Goal: Task Accomplishment & Management: Manage account settings

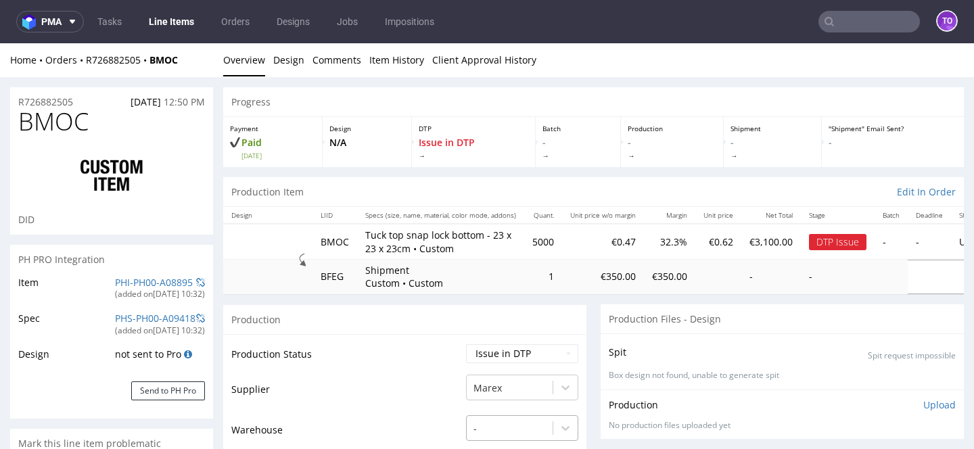
scroll to position [38, 0]
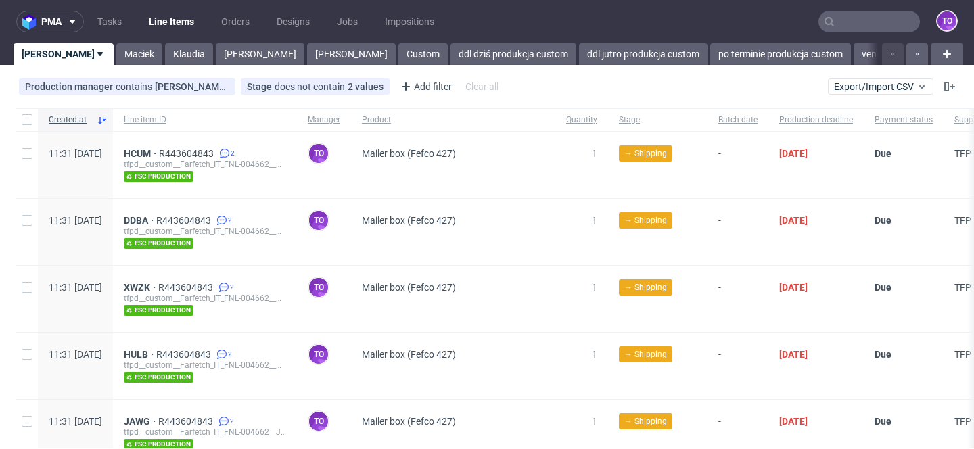
click at [832, 21] on input "text" at bounding box center [869, 22] width 101 height 22
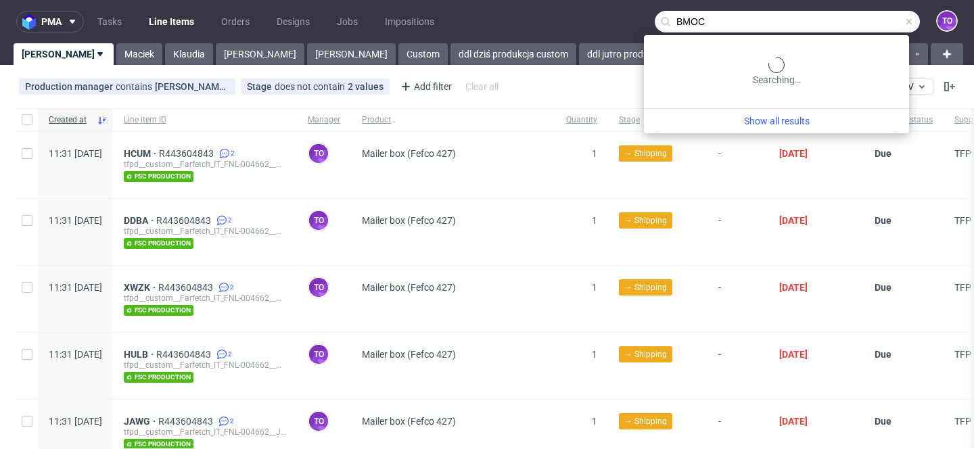
type input "BMOC"
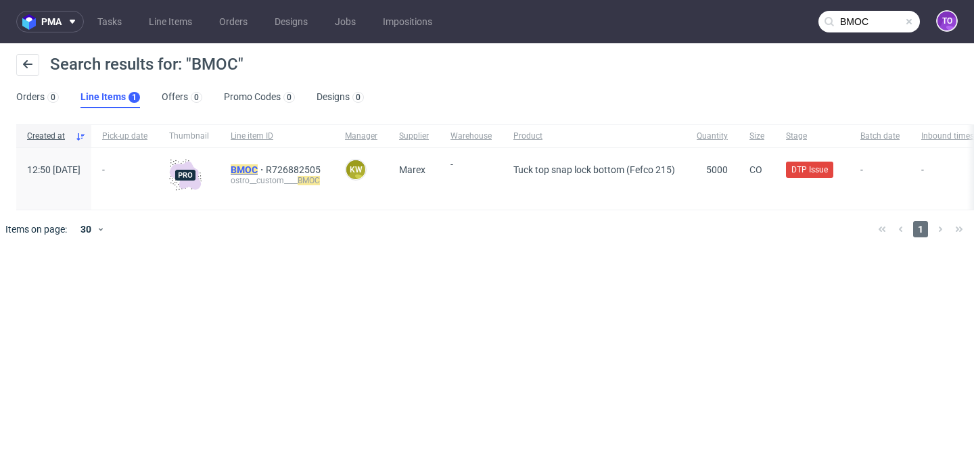
click at [258, 169] on mark "BMOC" at bounding box center [244, 169] width 27 height 11
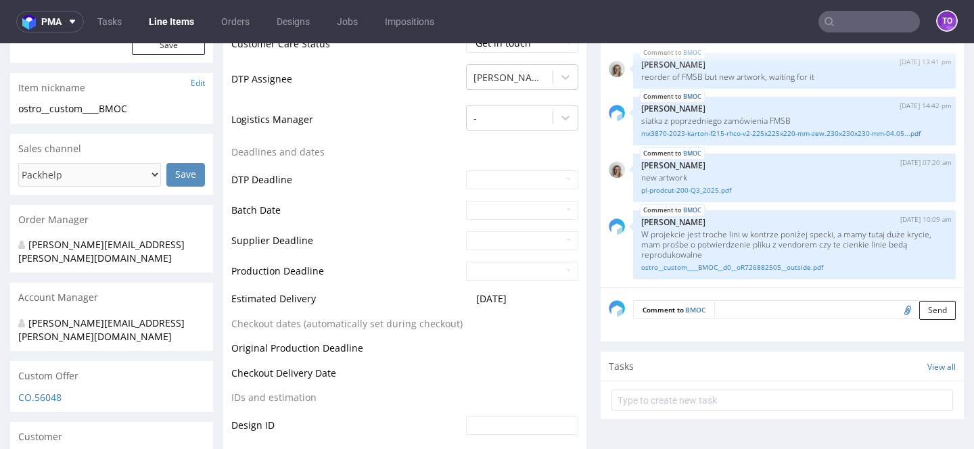
scroll to position [476, 0]
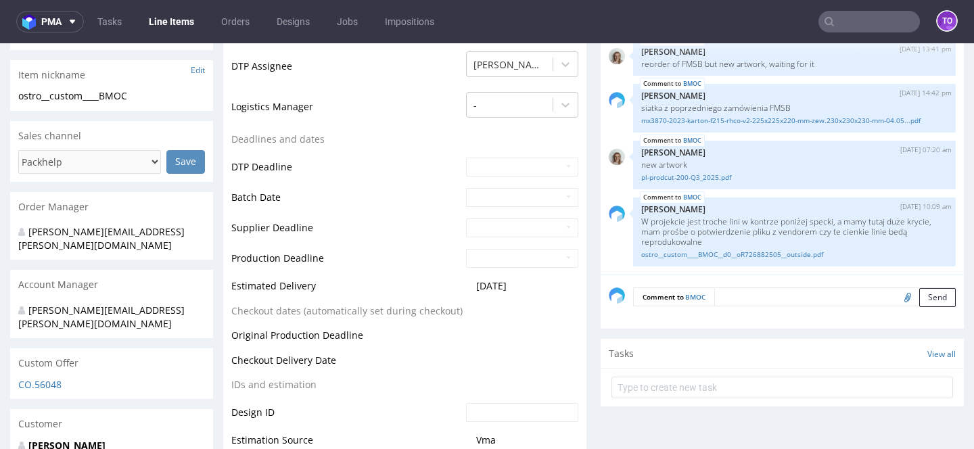
click at [739, 291] on textarea at bounding box center [835, 297] width 242 height 19
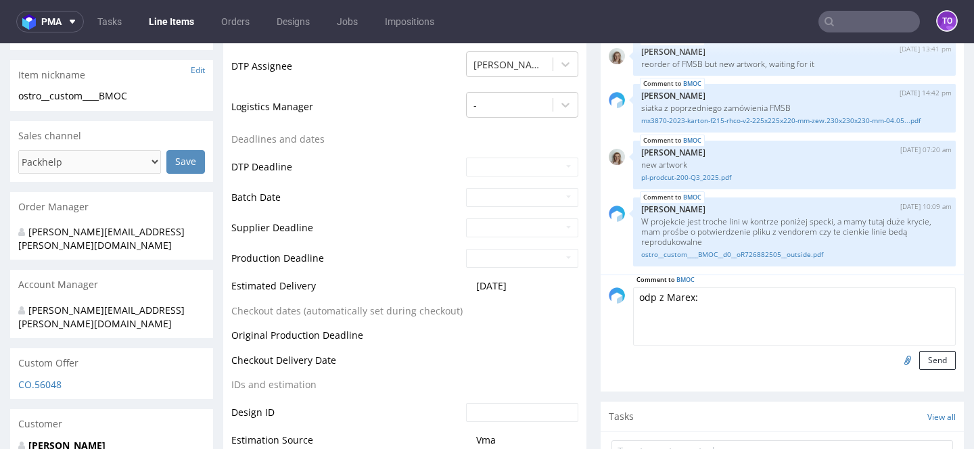
paste textarea "Dzień dobry, zrobiliśmy wzory na cyfrze i wyszło okey. Proszę wrzucać zamówieni…"
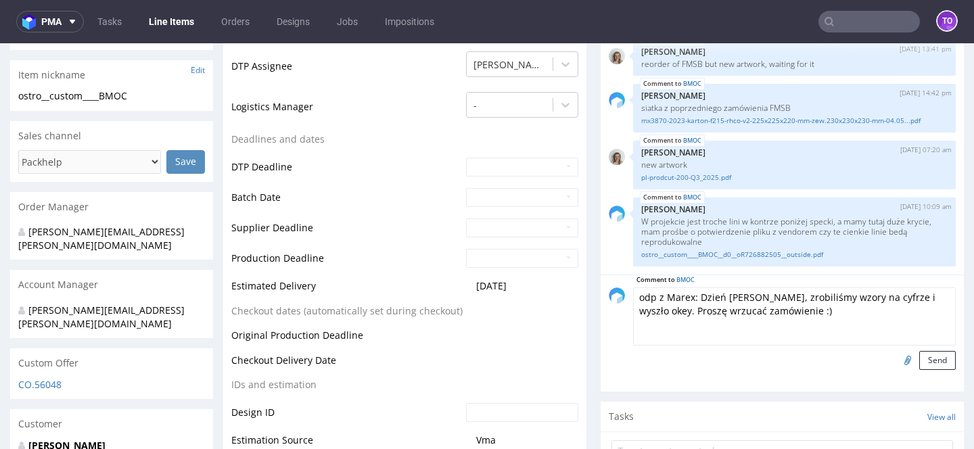
click at [693, 295] on textarea "odp z Marex: Dzień dobry, zrobiliśmy wzory na cyfrze i wyszło okey. Proszę wrzu…" at bounding box center [794, 317] width 323 height 58
click at [769, 309] on textarea "odp z Marex: "Dzień dobry, zrobiliśmy wzory na cyfrze i wyszło okey. Proszę wrz…" at bounding box center [794, 317] width 323 height 58
type textarea "odp z Marex: "Dzień dobry, zrobiliśmy wzory na cyfrze i wyszło okey. Proszę wrz…"
click at [930, 365] on button "Send" at bounding box center [937, 360] width 37 height 19
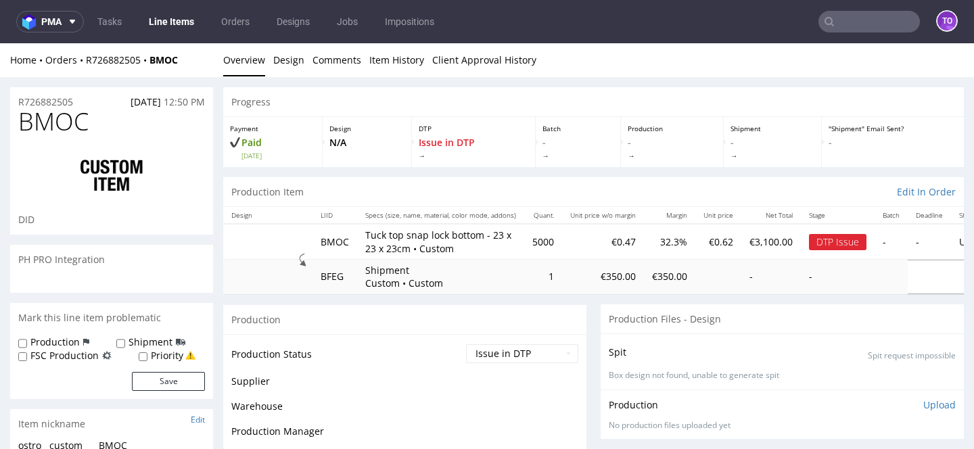
scroll to position [92, 0]
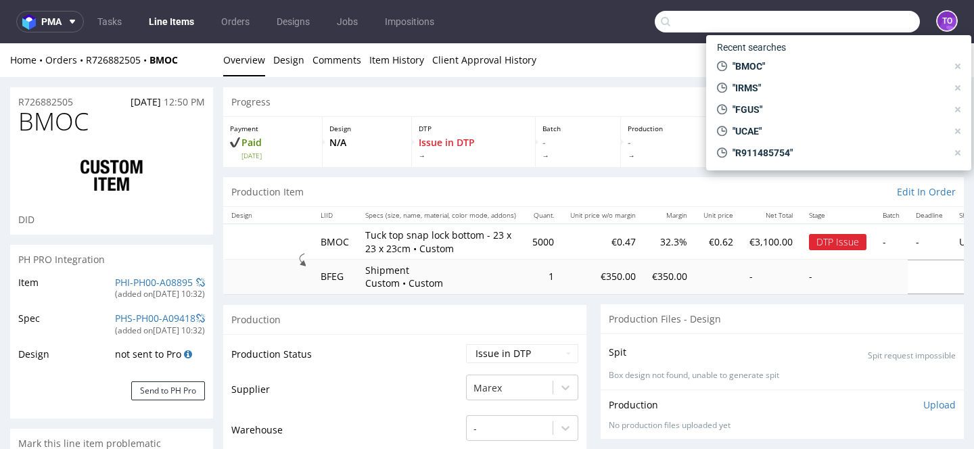
click at [888, 26] on input "text" at bounding box center [787, 22] width 265 height 22
paste input "REXM"
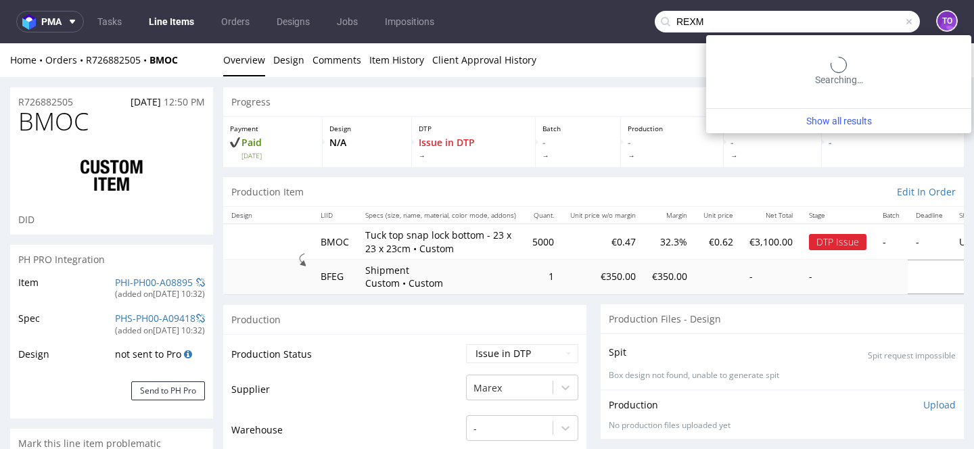
type input "REXM"
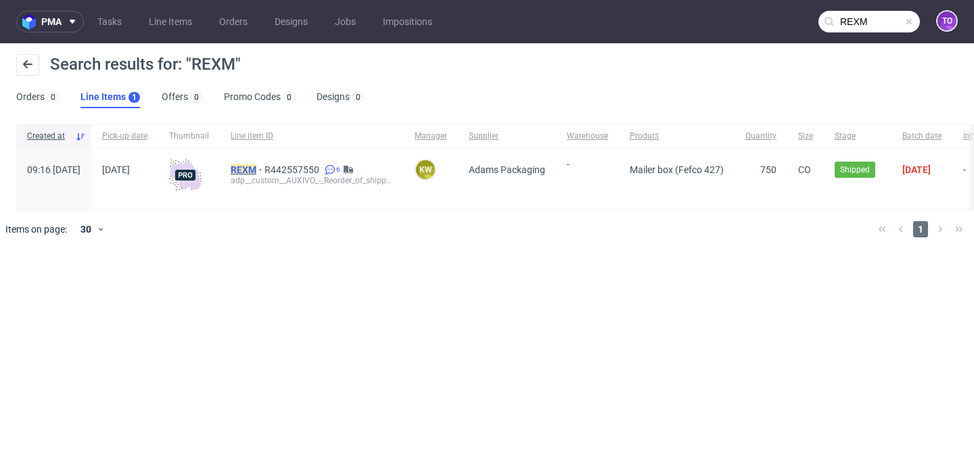
click at [256, 165] on mark "REXM" at bounding box center [244, 169] width 26 height 11
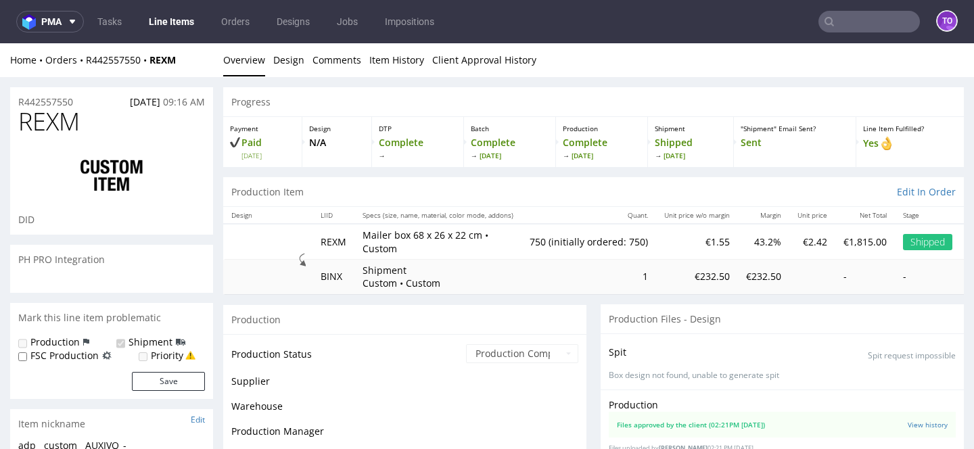
scroll to position [355, 0]
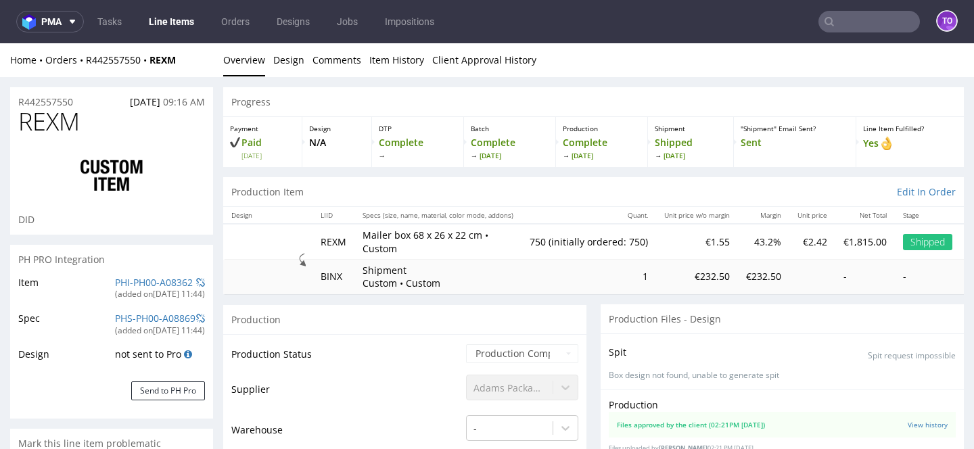
select select "in_progress"
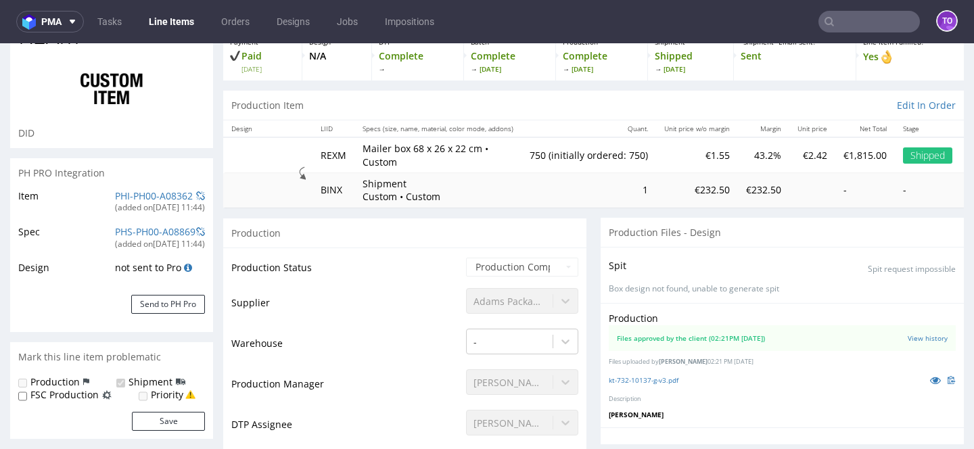
scroll to position [112, 0]
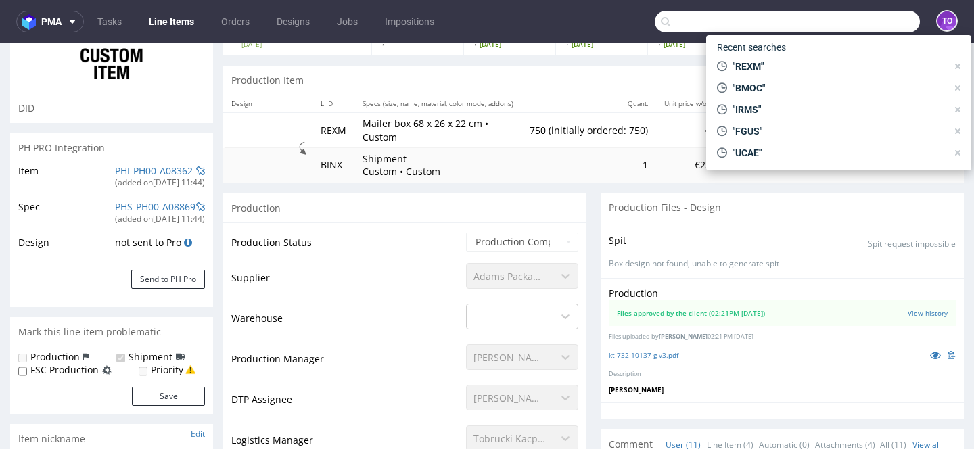
click at [833, 18] on input "text" at bounding box center [787, 22] width 265 height 22
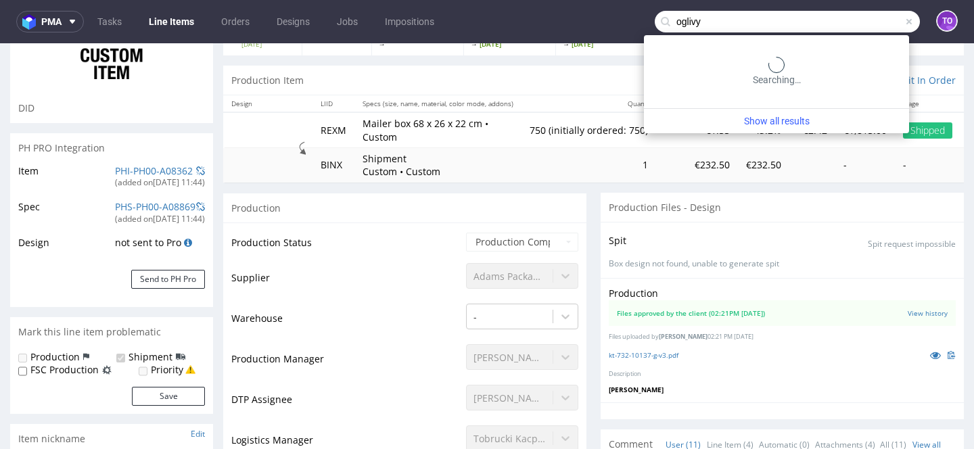
type input "oglivy"
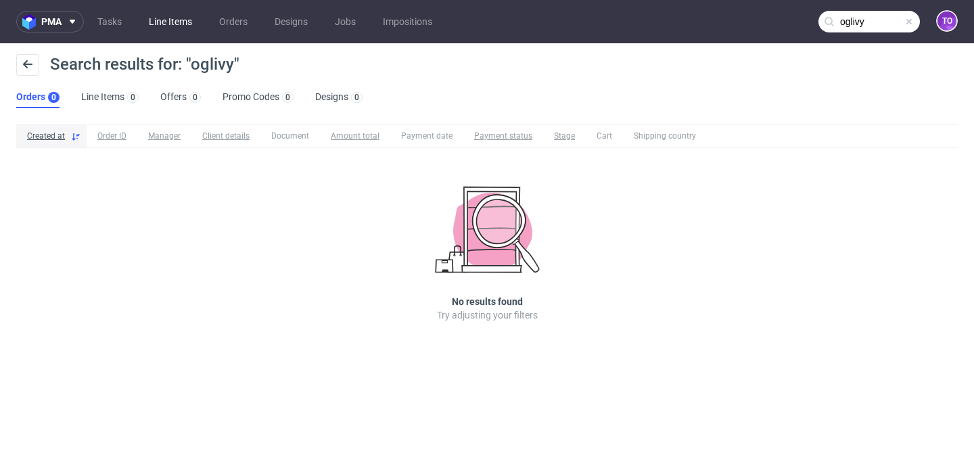
click at [163, 21] on link "Line Items" at bounding box center [171, 22] width 60 height 22
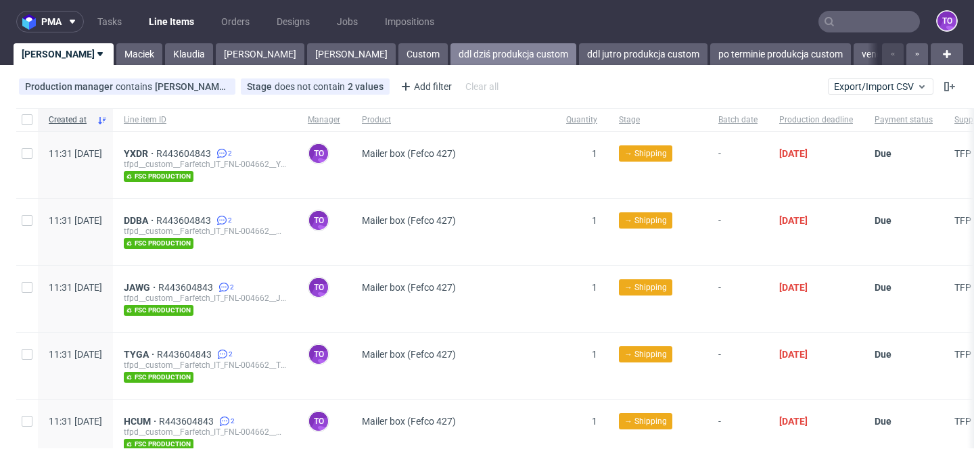
click at [451, 61] on link "ddl dziś produkcja custom" at bounding box center [514, 54] width 126 height 22
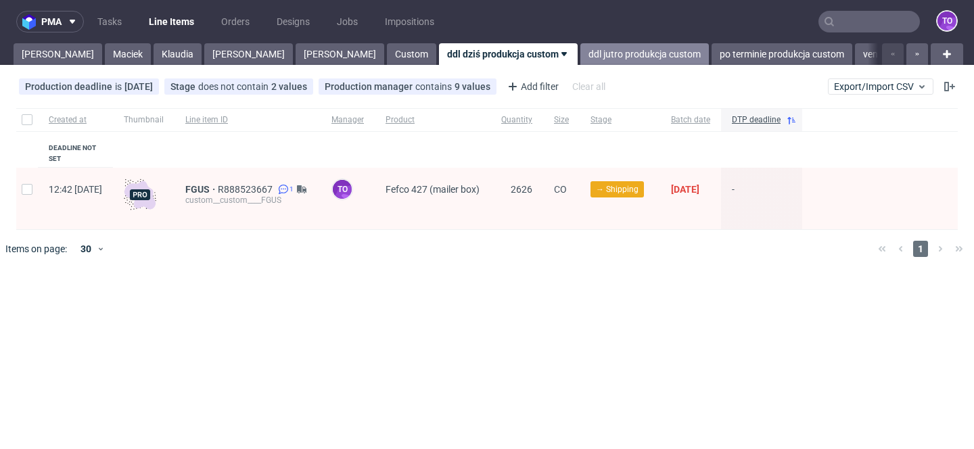
click at [580, 64] on link "ddl jutro produkcja custom" at bounding box center [644, 54] width 129 height 22
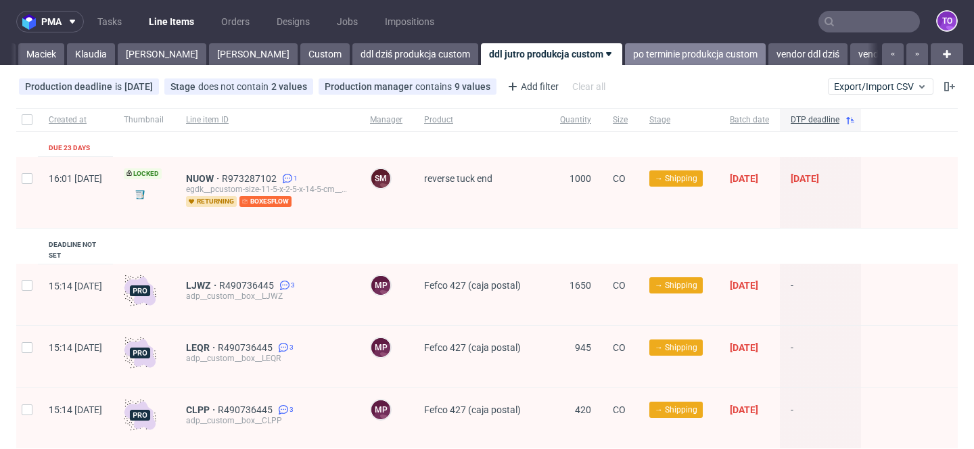
click at [625, 53] on link "po terminie produkcja custom" at bounding box center [695, 54] width 141 height 22
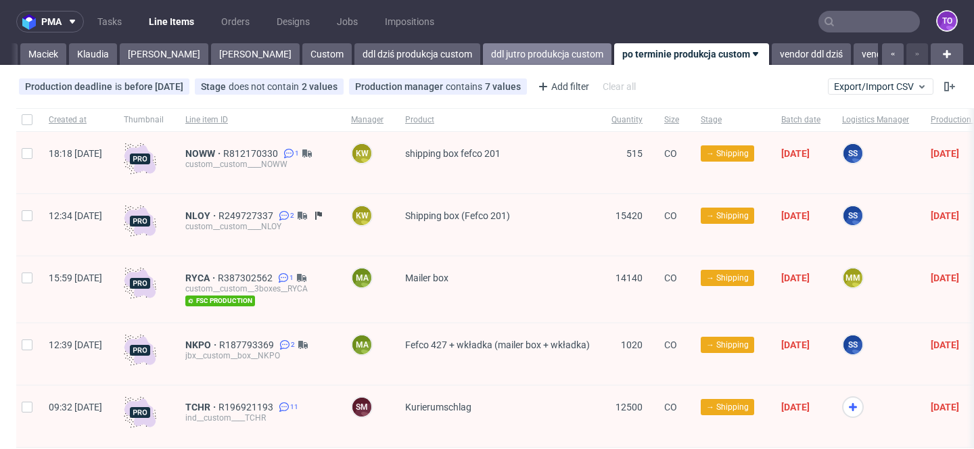
click at [483, 62] on link "ddl jutro produkcja custom" at bounding box center [547, 54] width 129 height 22
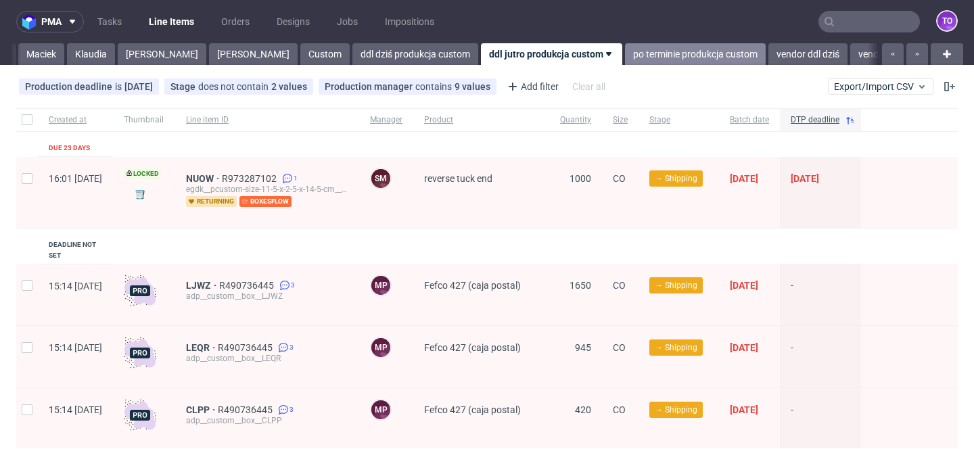
click at [625, 62] on link "po terminie produkcja custom" at bounding box center [695, 54] width 141 height 22
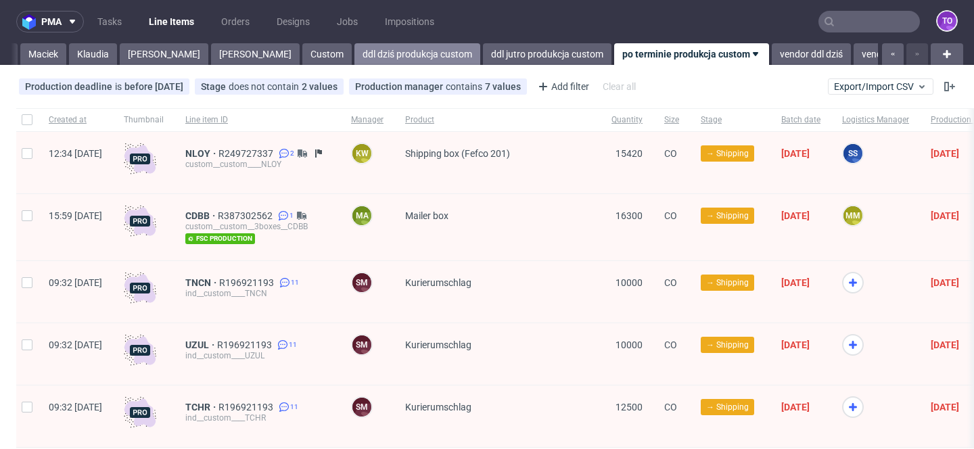
click at [355, 59] on link "ddl dziś produkcja custom" at bounding box center [418, 54] width 126 height 22
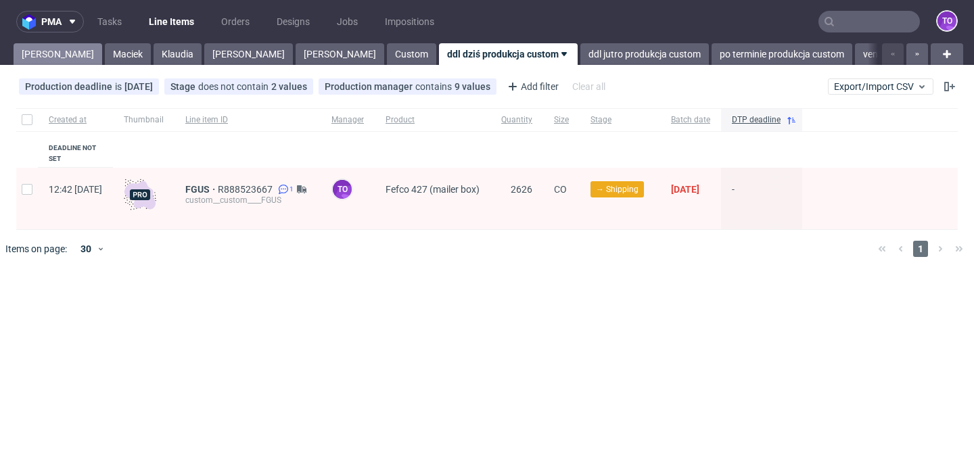
click at [26, 59] on link "Tomasz" at bounding box center [58, 54] width 89 height 22
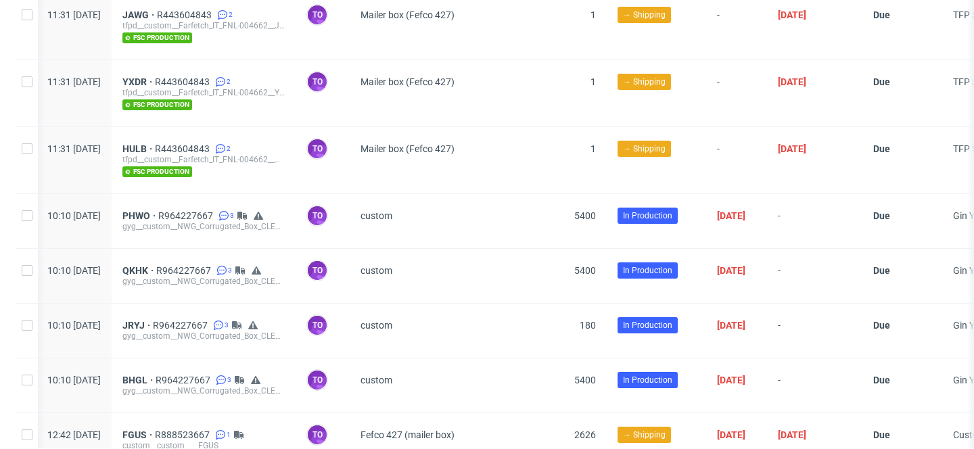
scroll to position [631, 0]
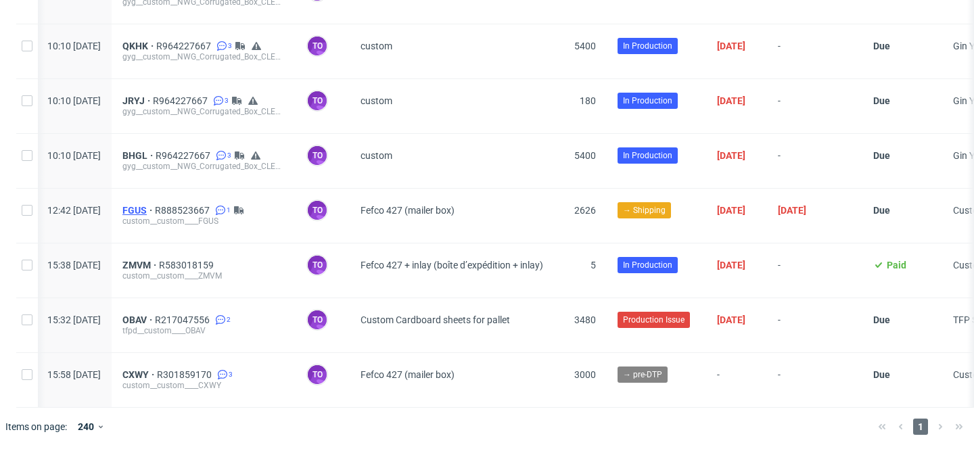
click at [155, 212] on span "FGUS" at bounding box center [138, 210] width 32 height 11
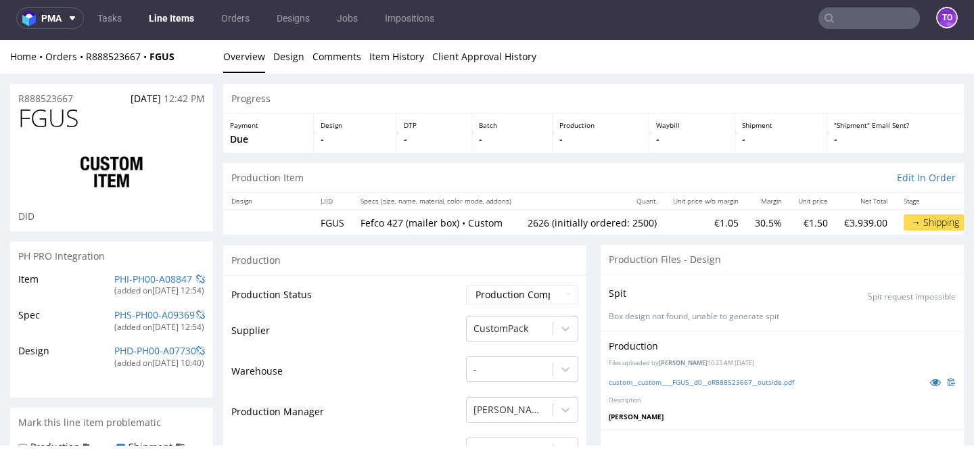
click at [183, 7] on link "Line Items" at bounding box center [172, 18] width 62 height 22
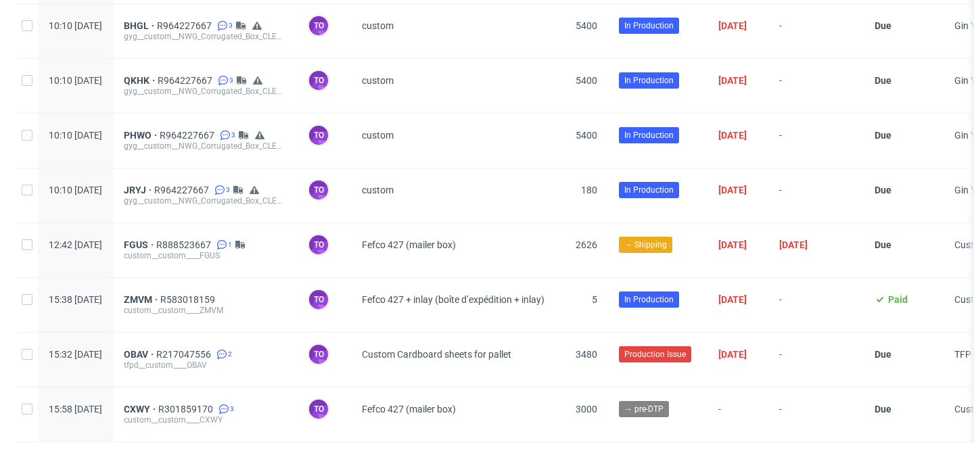
scroll to position [631, 0]
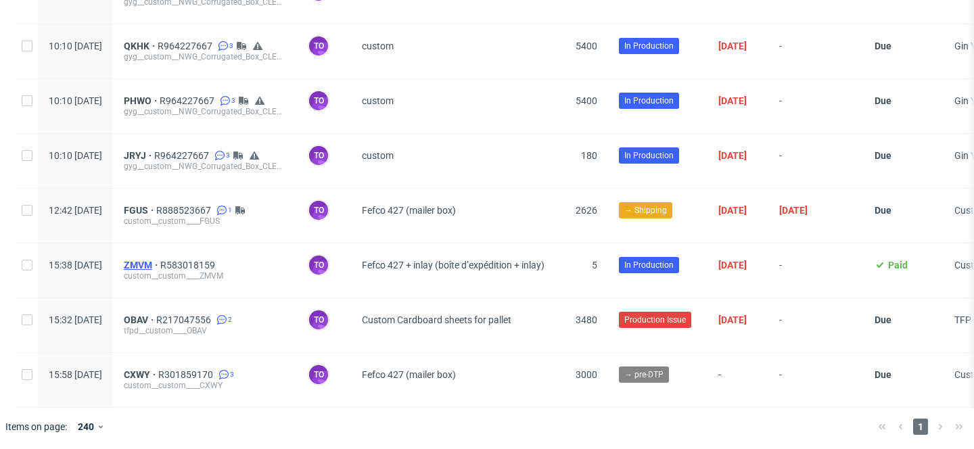
click at [160, 263] on span "ZMVM" at bounding box center [142, 265] width 37 height 11
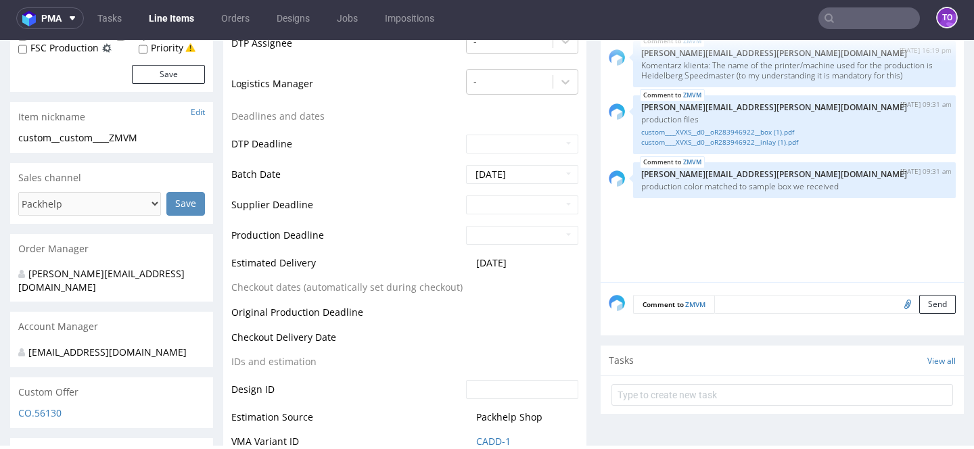
scroll to position [417, 0]
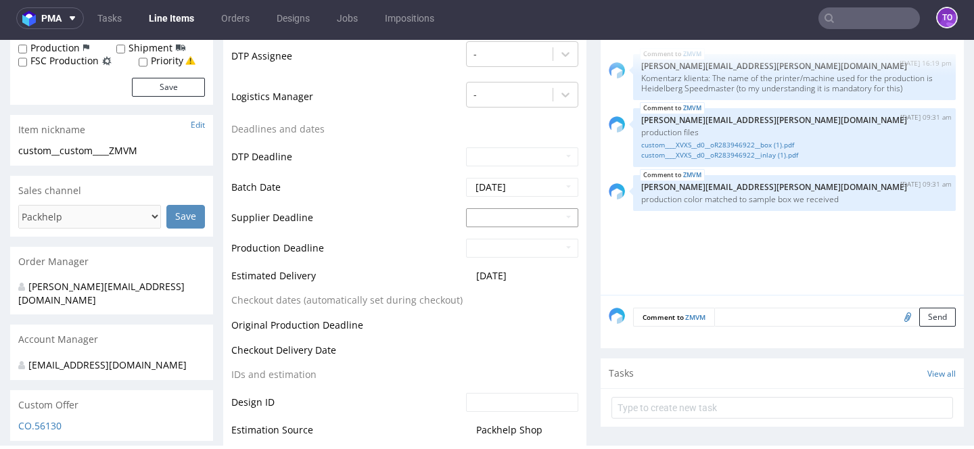
click at [504, 214] on input "text" at bounding box center [522, 217] width 112 height 19
click at [440, 279] on td "Estimated Delivery" at bounding box center [346, 280] width 231 height 25
click at [490, 221] on input "text" at bounding box center [522, 217] width 112 height 19
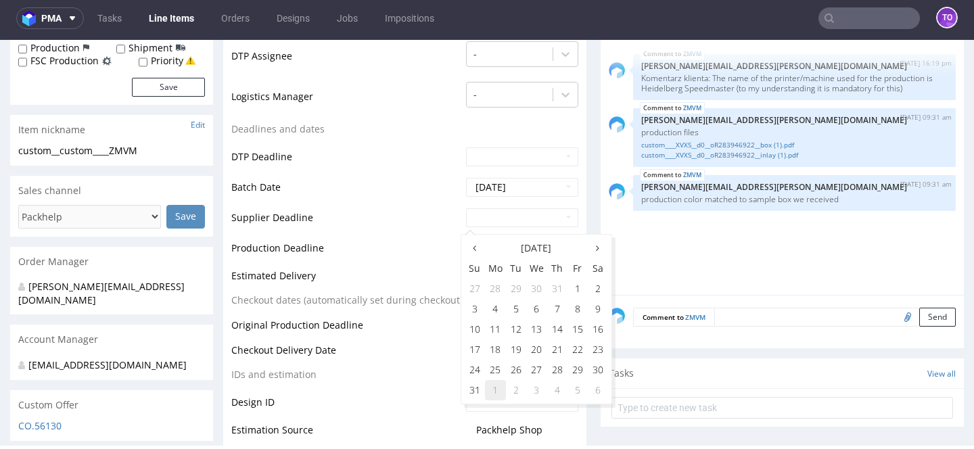
click at [492, 397] on td "1" at bounding box center [495, 390] width 21 height 20
type input "2025-09-01"
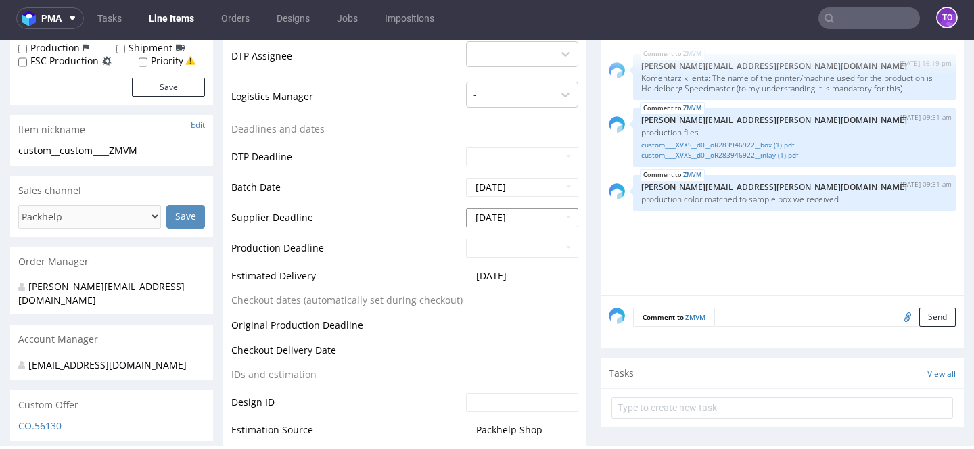
click at [500, 212] on input "2025-09-01" at bounding box center [522, 217] width 112 height 19
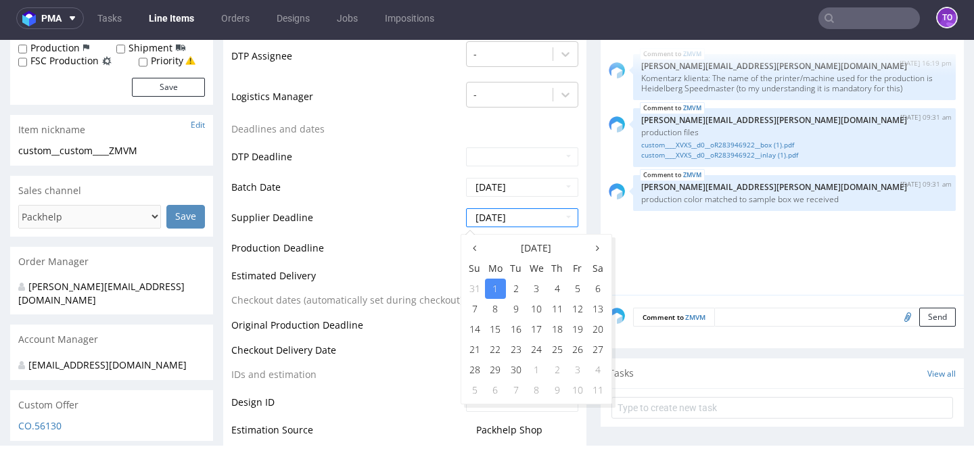
click at [411, 235] on td "Supplier Deadline" at bounding box center [346, 222] width 231 height 30
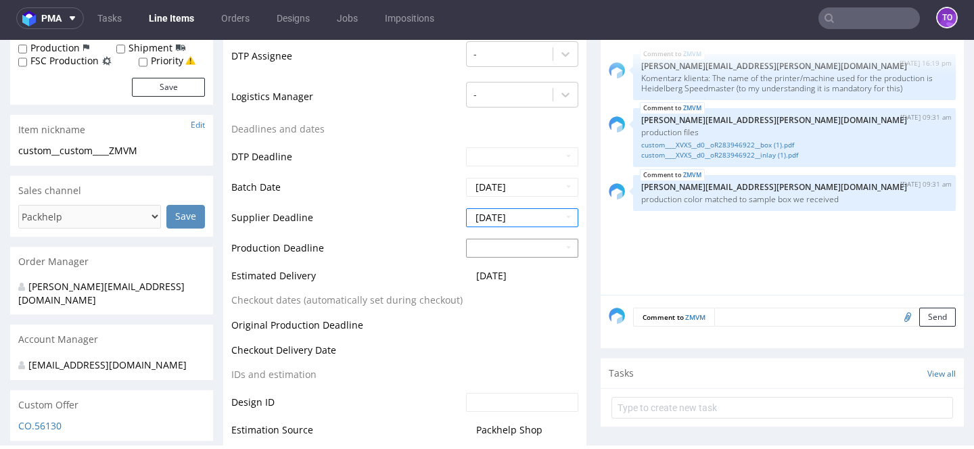
click at [494, 249] on input "text" at bounding box center [522, 248] width 112 height 19
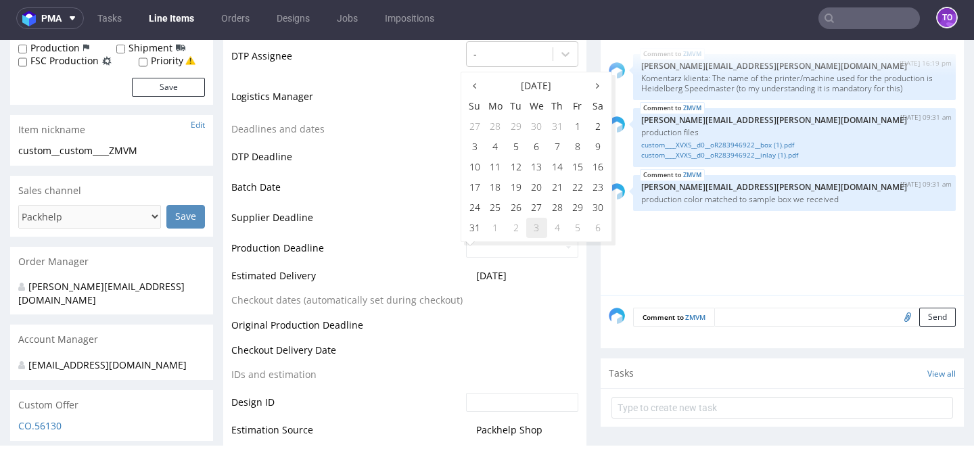
click at [537, 226] on td "3" at bounding box center [536, 228] width 21 height 20
type input "2025-09-03"
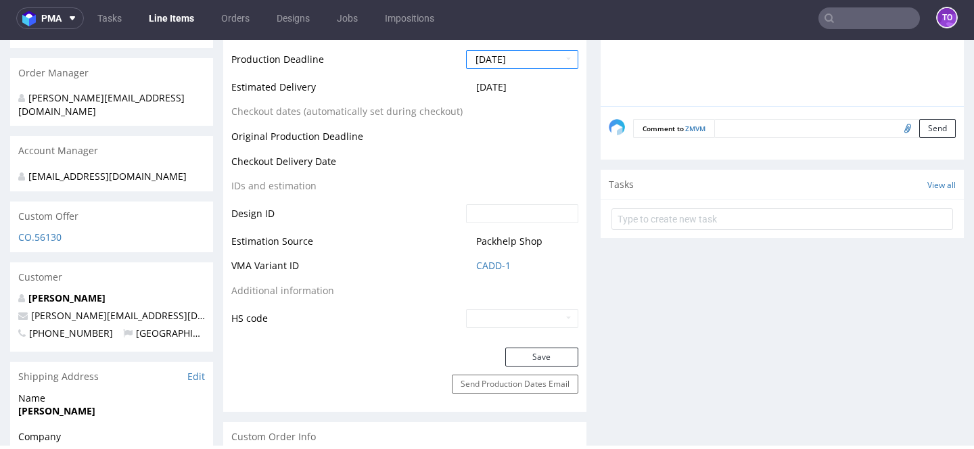
scroll to position [643, 0]
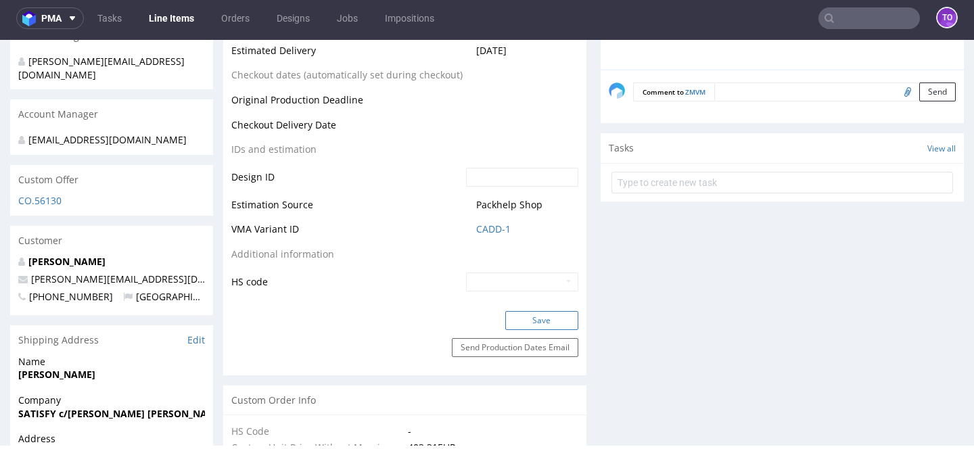
click at [522, 319] on button "Save" at bounding box center [541, 320] width 73 height 19
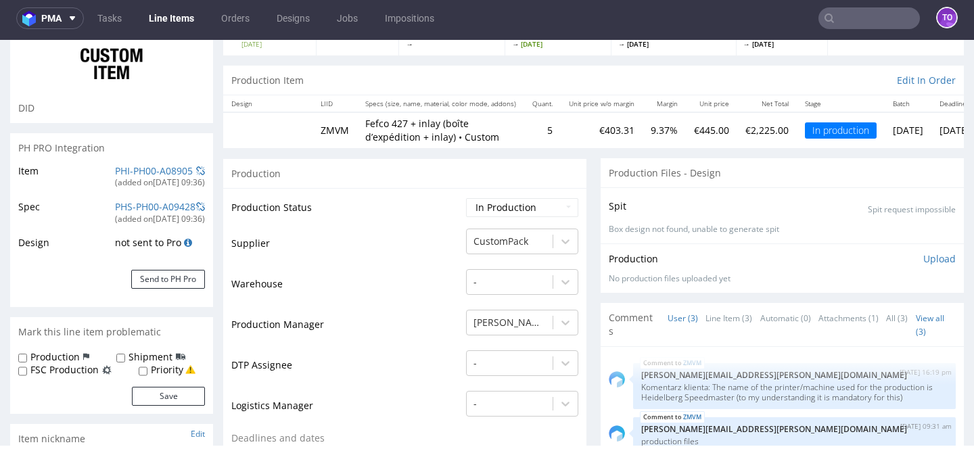
scroll to position [0, 0]
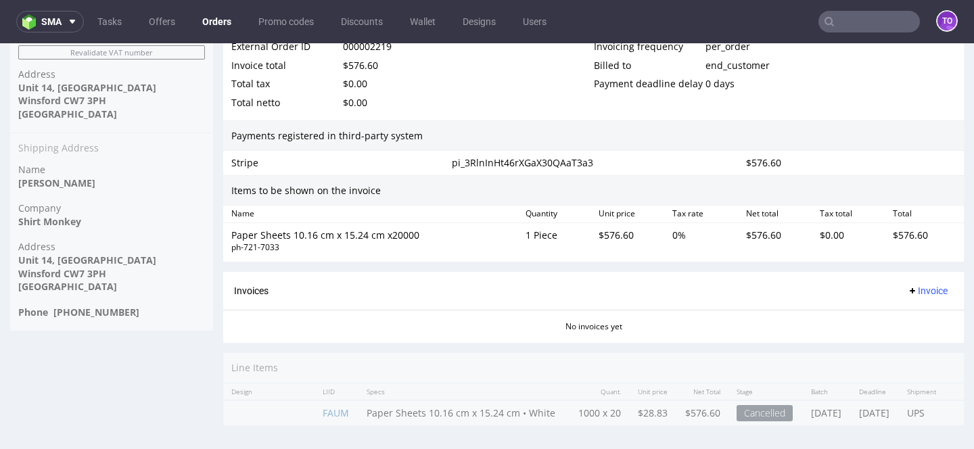
scroll to position [3, 0]
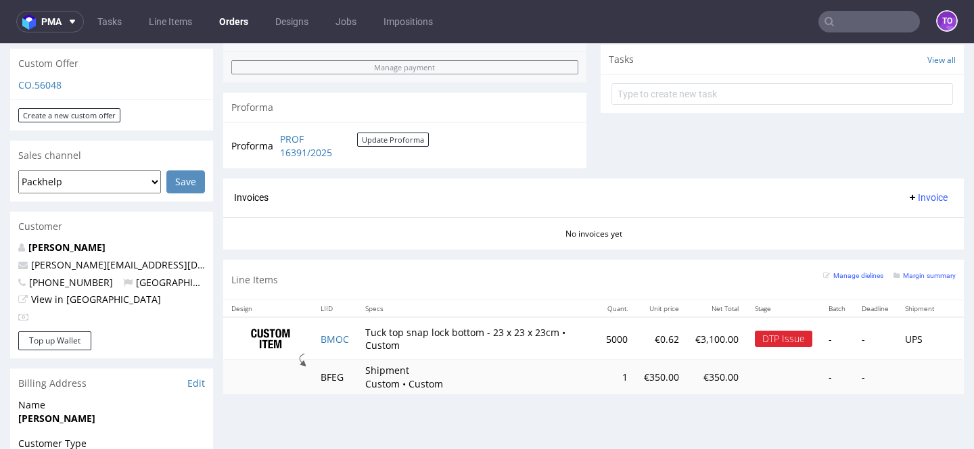
scroll to position [497, 0]
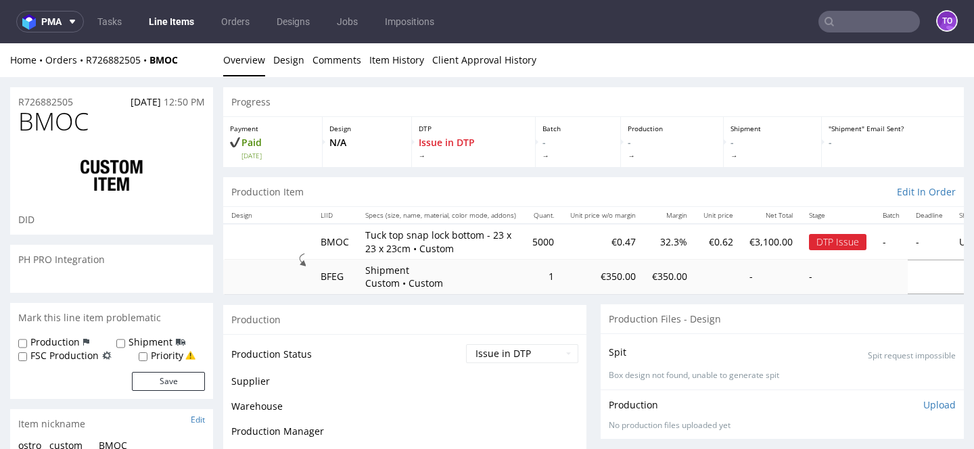
scroll to position [38, 0]
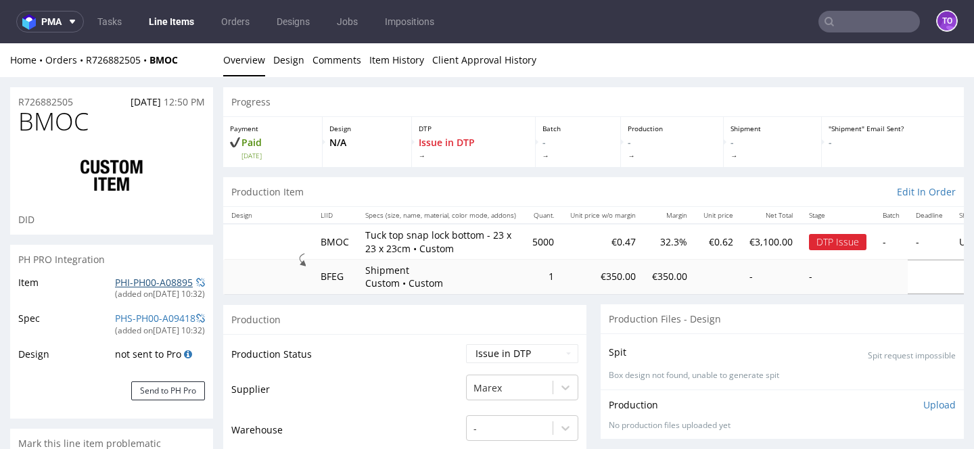
click at [119, 285] on link "PHI-PH00-A08895" at bounding box center [154, 282] width 78 height 13
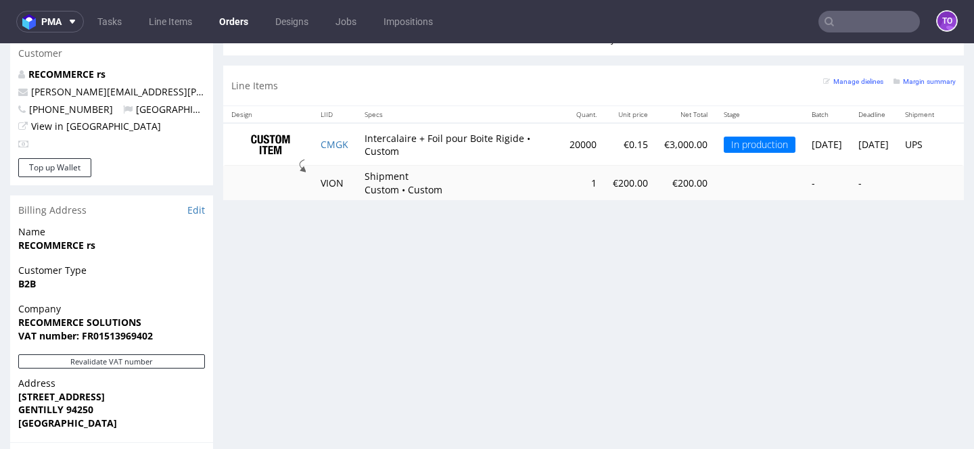
scroll to position [664, 0]
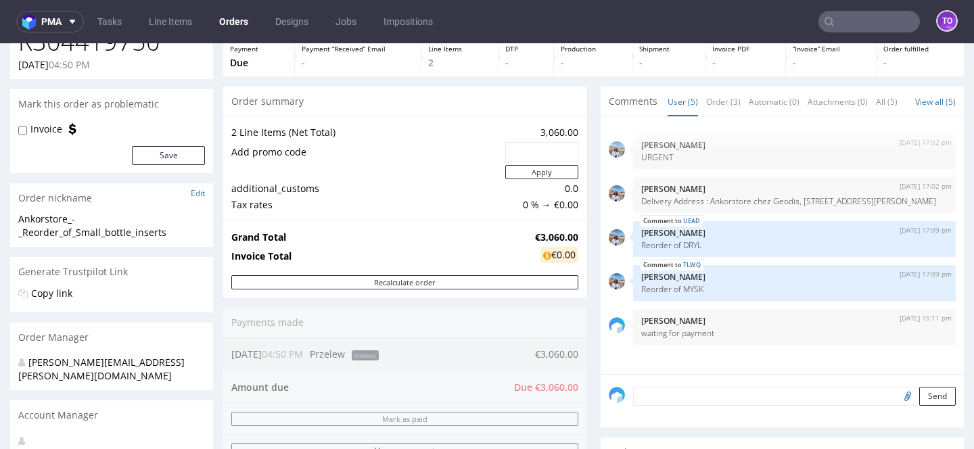
scroll to position [95, 0]
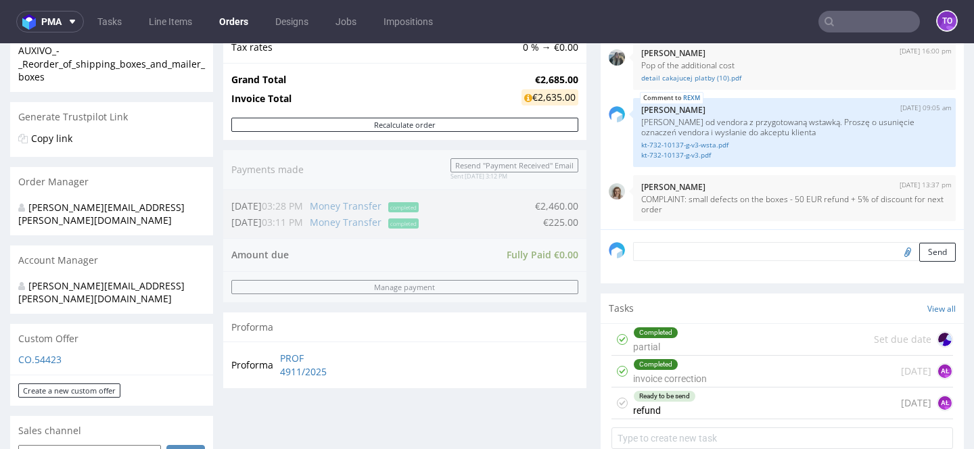
scroll to position [562, 0]
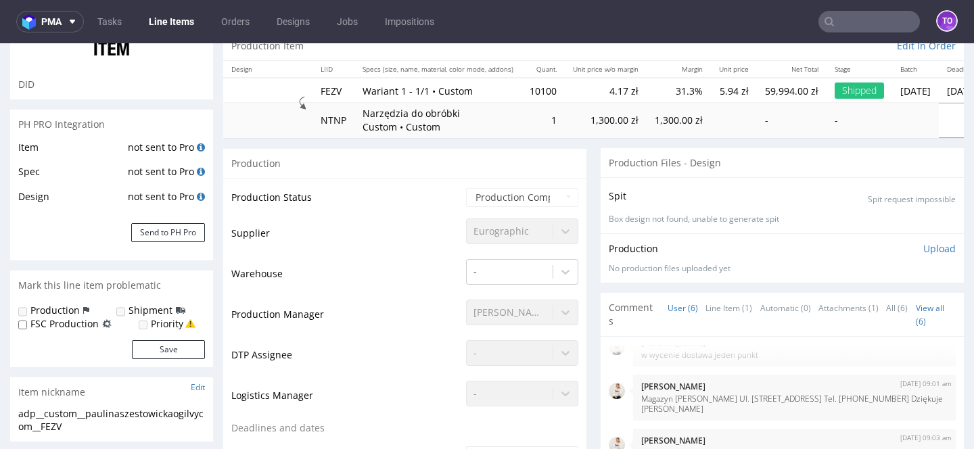
scroll to position [134, 0]
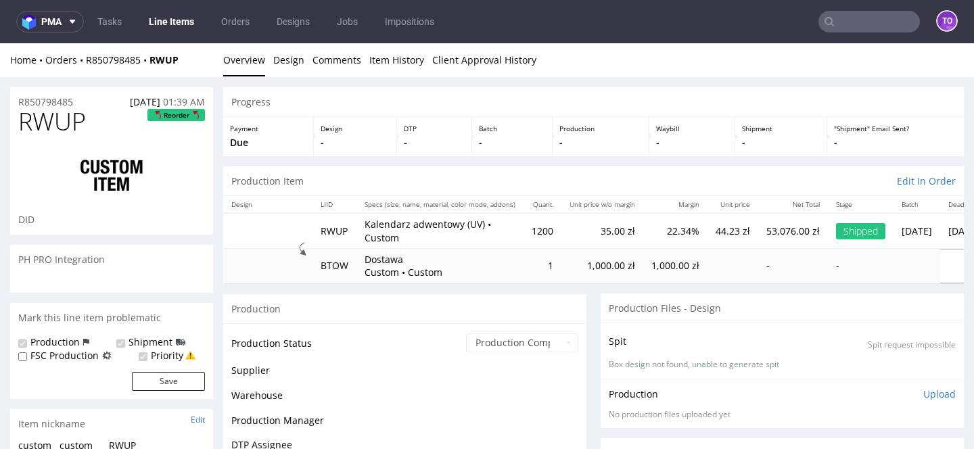
scroll to position [1170, 0]
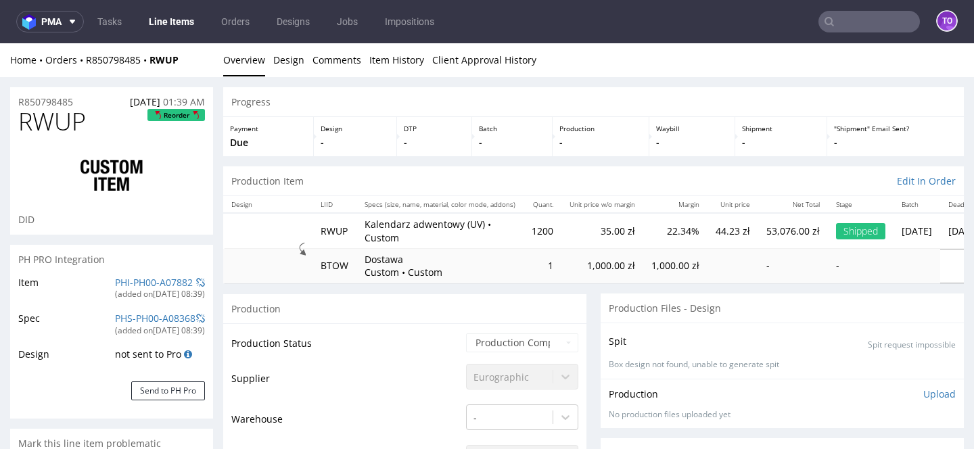
select select "in_progress"
click at [133, 283] on link "PHI-PH00-A07882" at bounding box center [154, 282] width 78 height 13
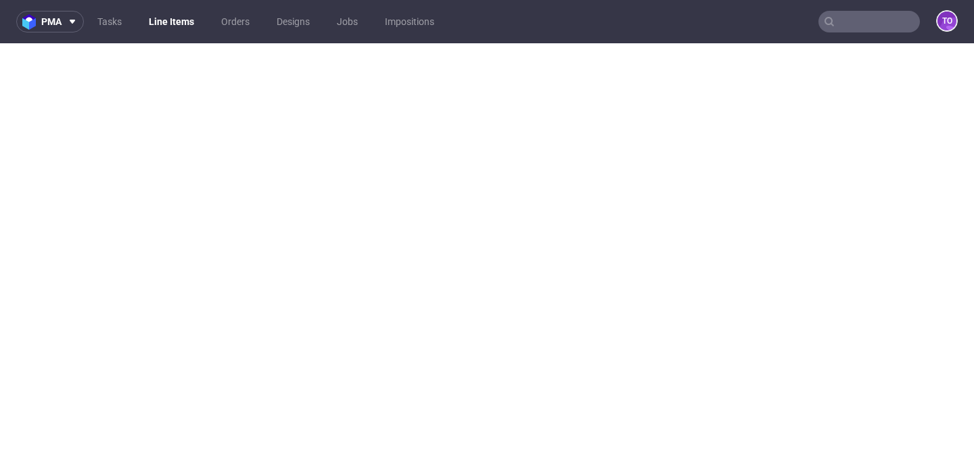
select select "in_progress"
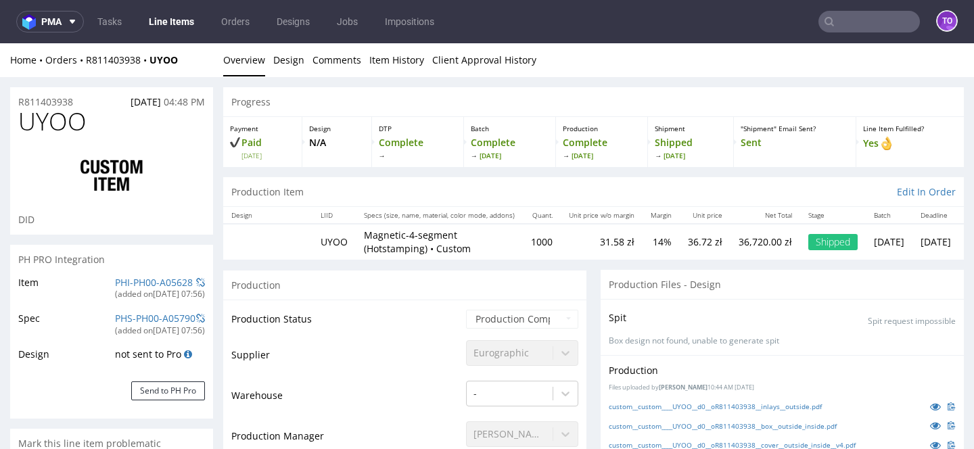
scroll to position [1005, 0]
click at [141, 279] on link "PHI-PH00-A05628" at bounding box center [154, 282] width 78 height 13
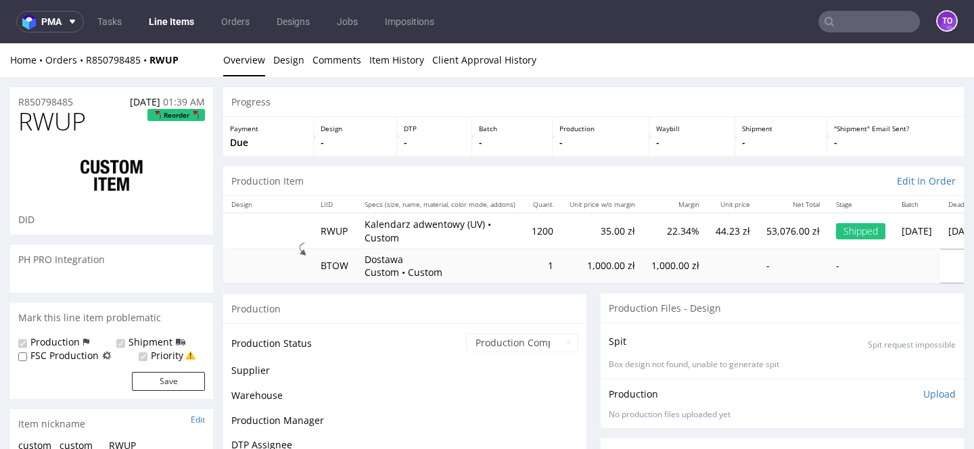
scroll to position [1170, 0]
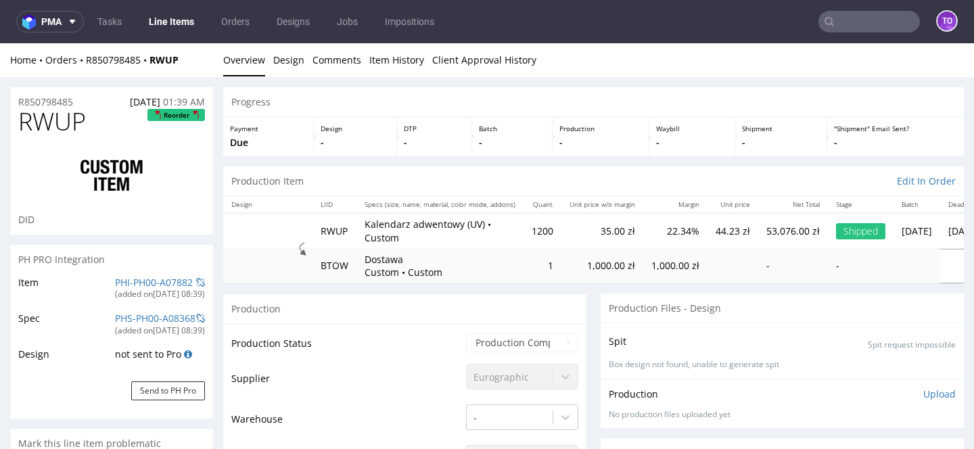
select select "in_progress"
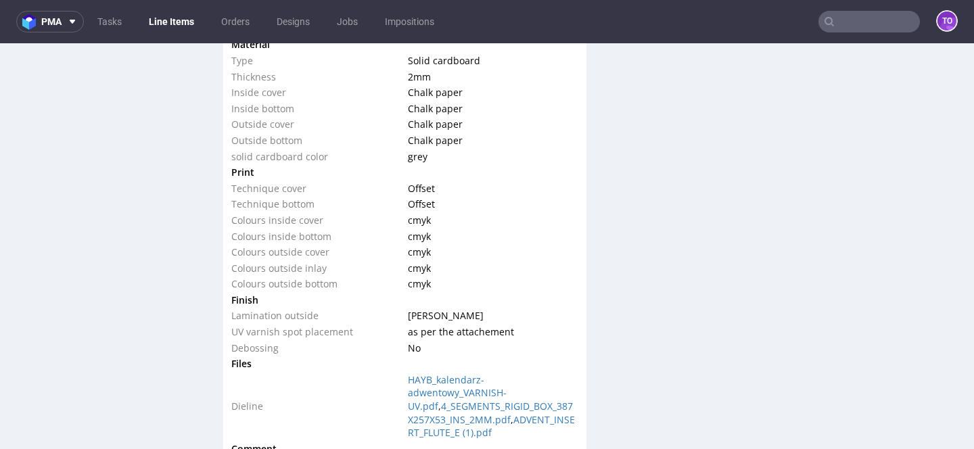
scroll to position [0, 0]
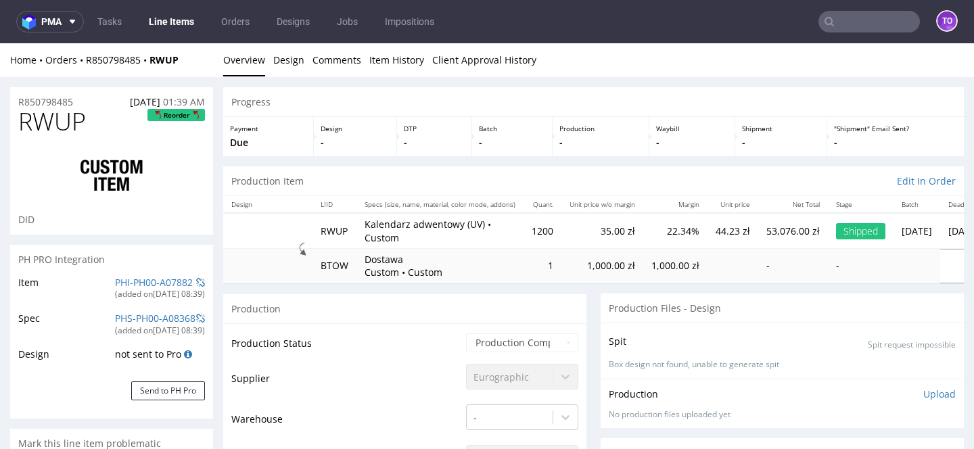
click at [149, 273] on div "PH PRO Integration" at bounding box center [111, 260] width 203 height 30
click at [147, 281] on link "PHI-PH00-A07882" at bounding box center [154, 282] width 78 height 13
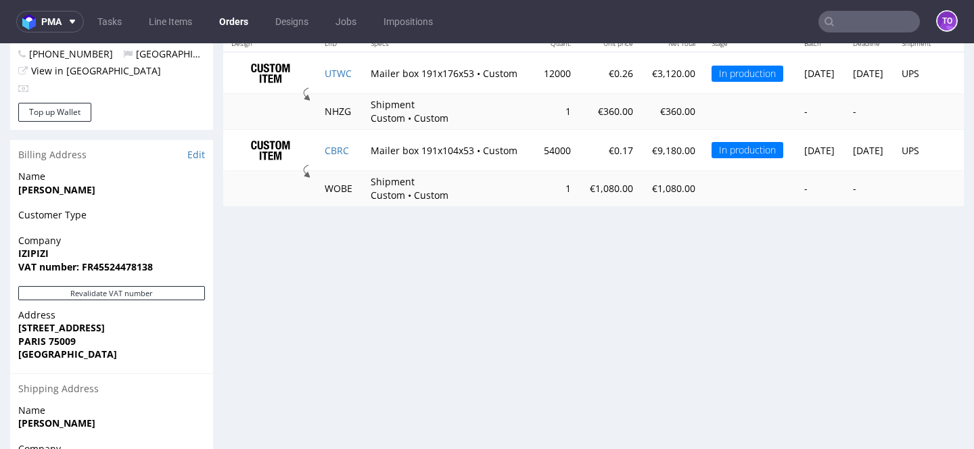
scroll to position [125, 0]
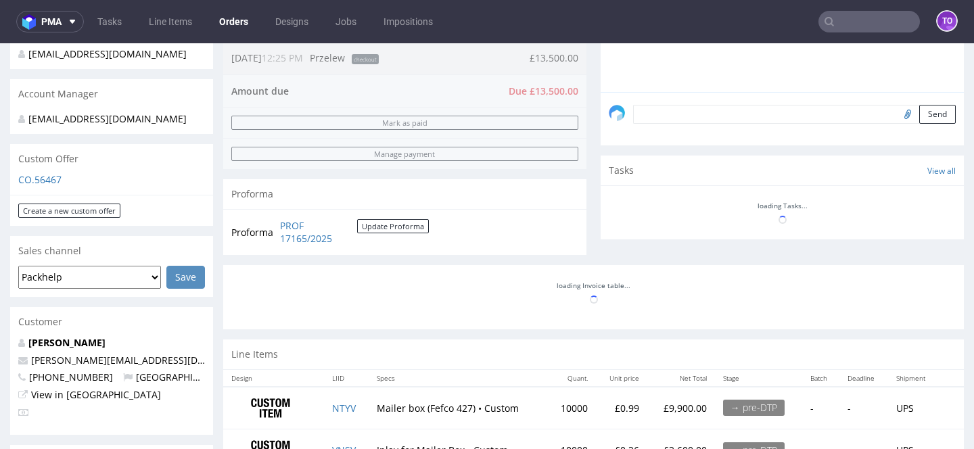
scroll to position [637, 0]
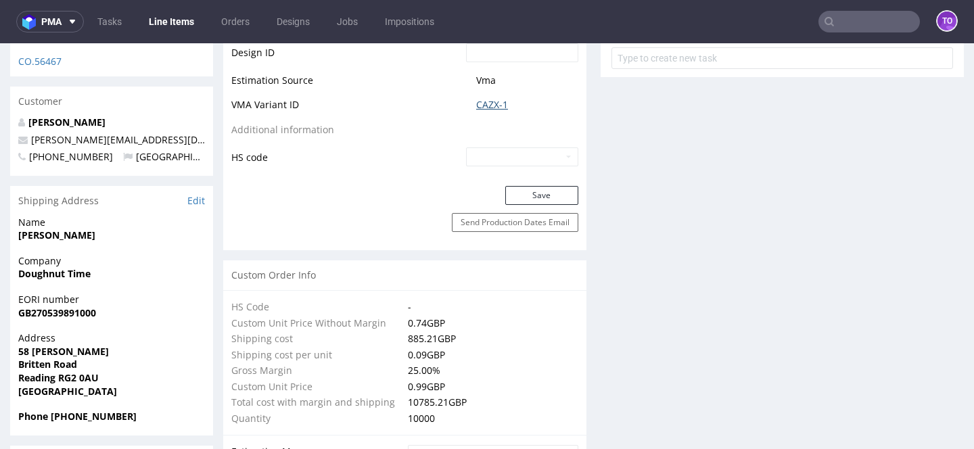
scroll to position [728, 0]
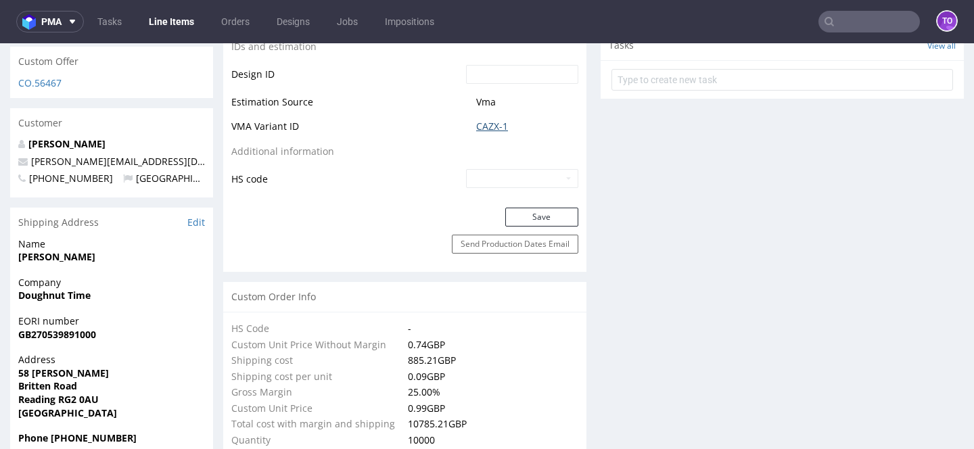
click at [486, 128] on link "CAZX-1" at bounding box center [492, 127] width 32 height 14
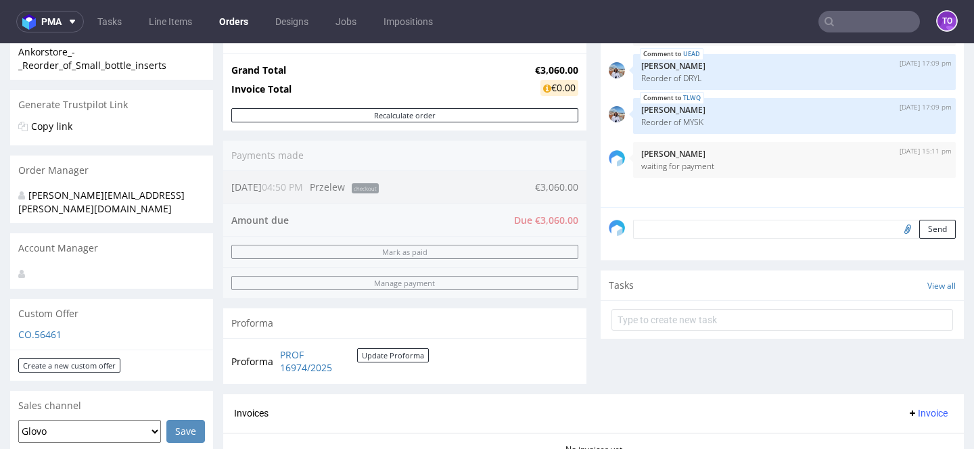
scroll to position [224, 0]
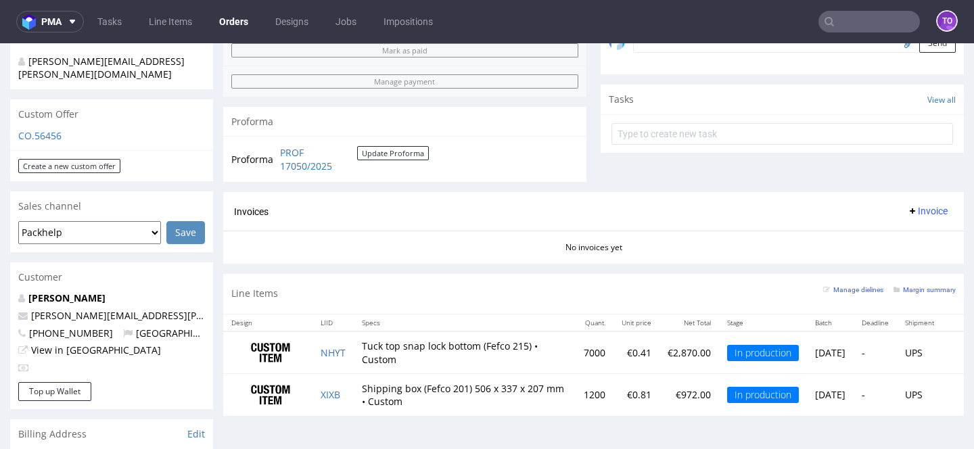
scroll to position [620, 0]
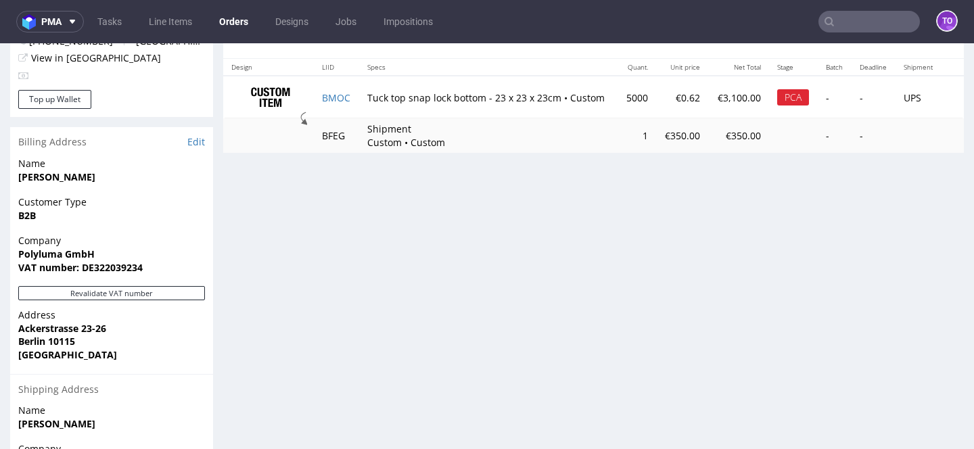
scroll to position [735, 0]
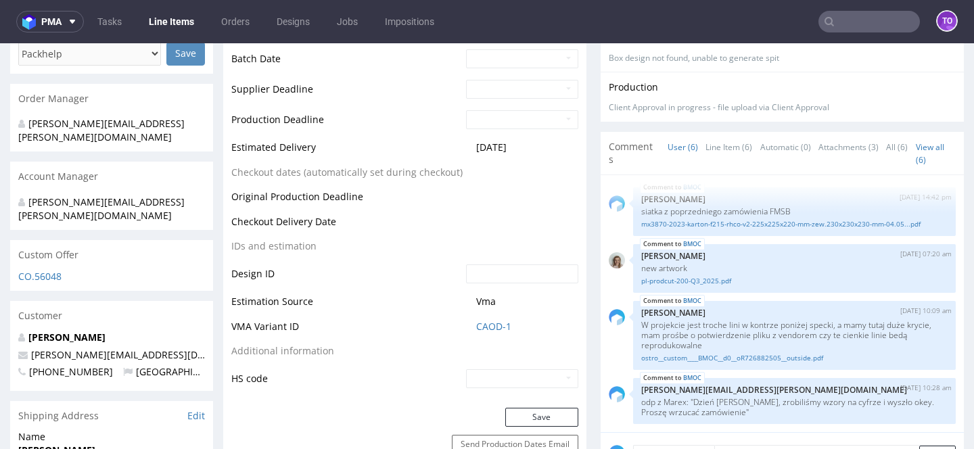
scroll to position [562, 0]
